Goal: Task Accomplishment & Management: Use online tool/utility

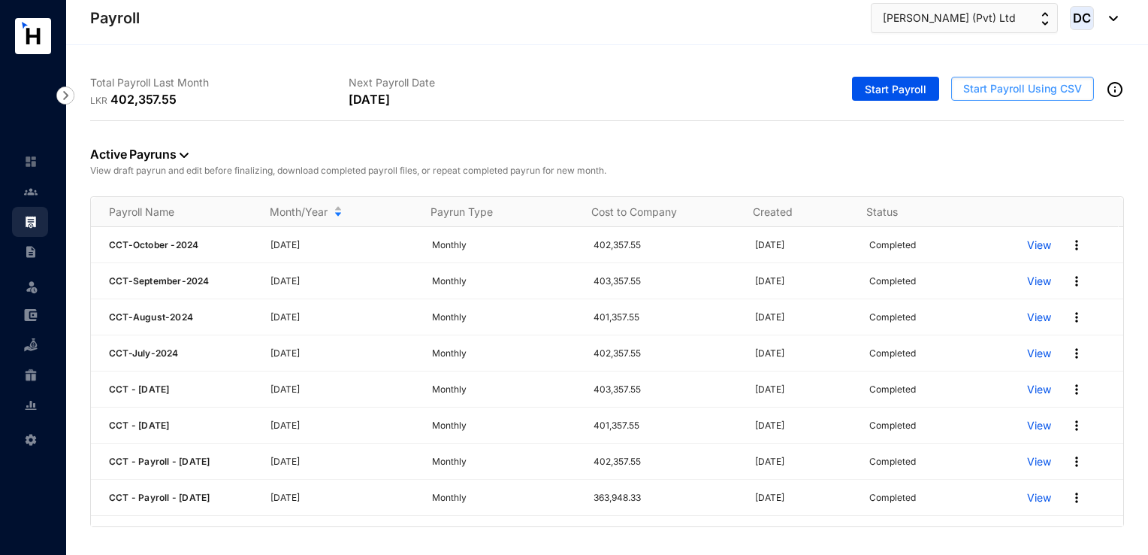
click at [993, 83] on span "Start Payroll Using CSV" at bounding box center [1022, 88] width 119 height 15
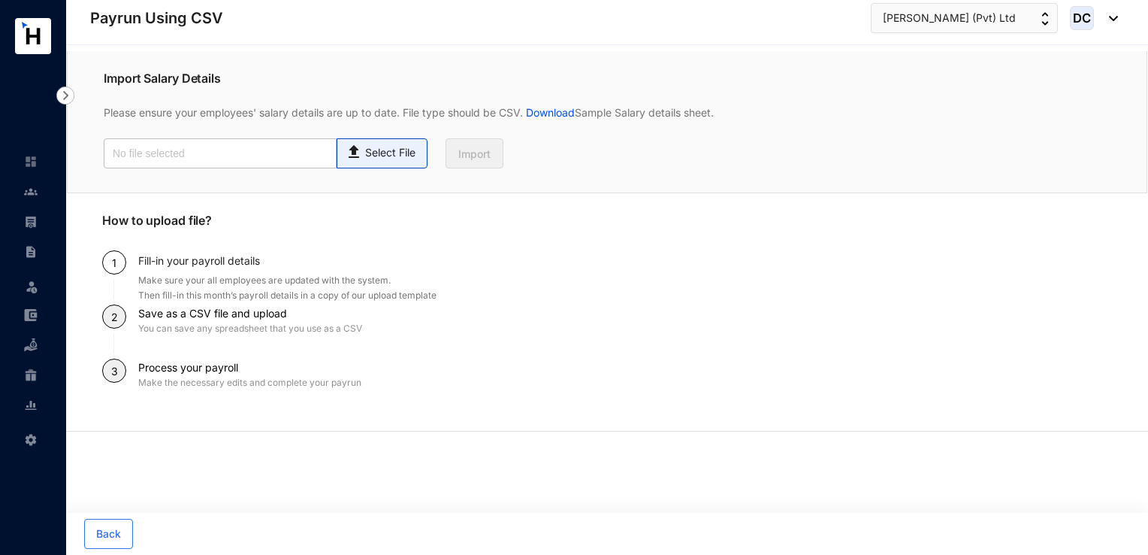
click at [379, 149] on p "Select File" at bounding box center [390, 153] width 50 height 16
click at [0, 0] on input "Select File" at bounding box center [0, 0] width 0 height 0
type input "Payroll Uploaded File- ESLK- [DATE].csv"
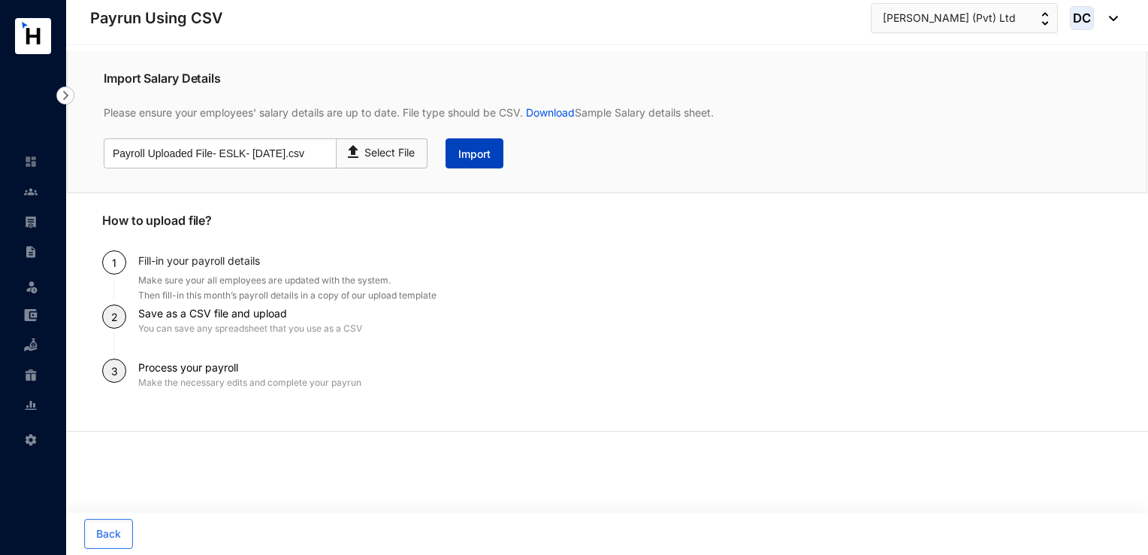
click at [451, 159] on button "Import" at bounding box center [475, 153] width 58 height 30
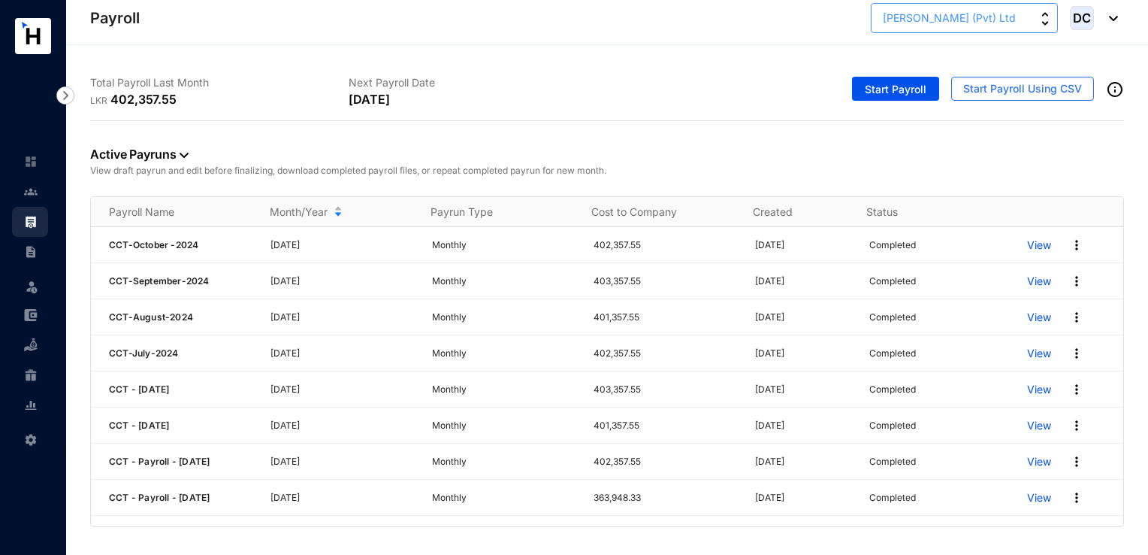
click at [906, 23] on span "[PERSON_NAME] (Pvt) Ltd" at bounding box center [949, 18] width 133 height 17
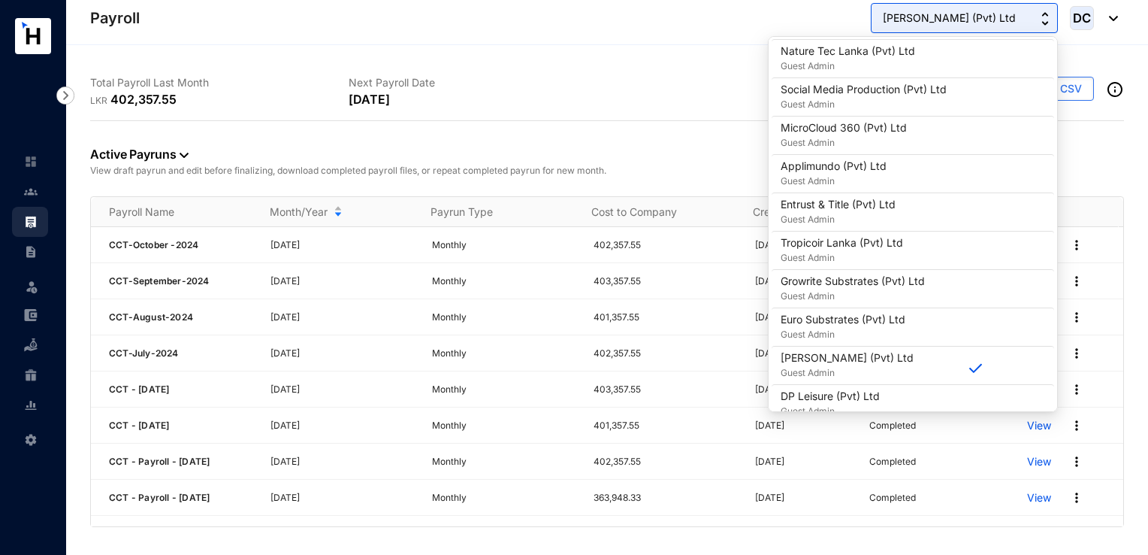
scroll to position [522, 0]
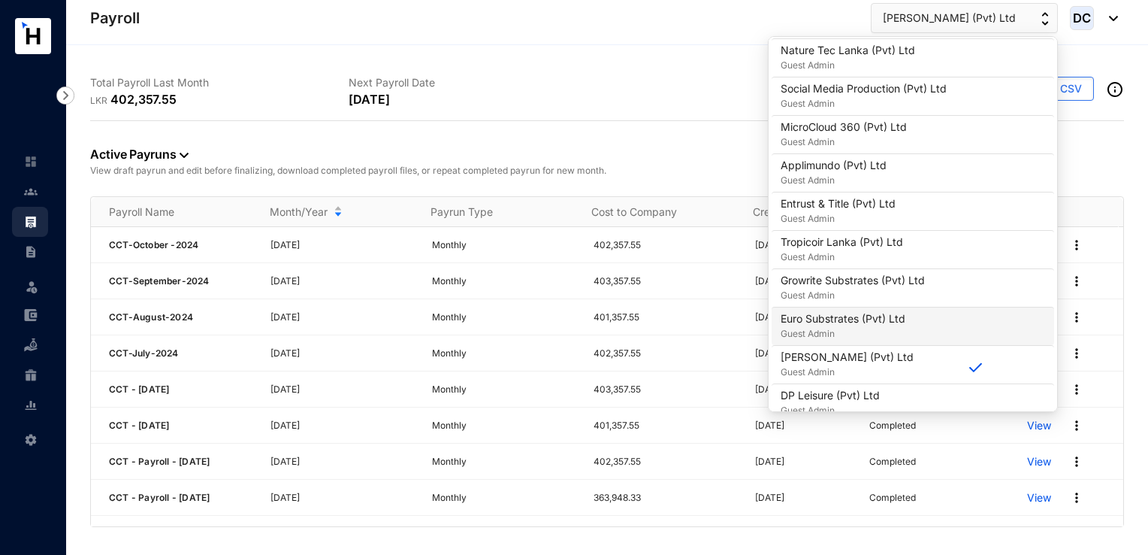
click at [836, 327] on p "Guest Admin" at bounding box center [843, 333] width 125 height 15
